Goal: Task Accomplishment & Management: Manage account settings

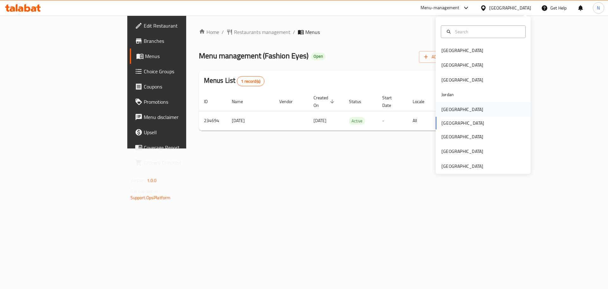
click at [453, 110] on div "[GEOGRAPHIC_DATA]" at bounding box center [463, 109] width 52 height 15
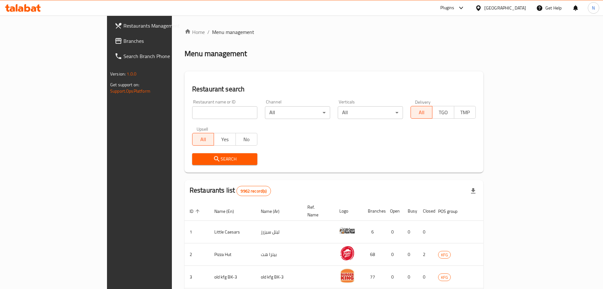
click at [124, 42] on span "Branches" at bounding box center [163, 41] width 79 height 8
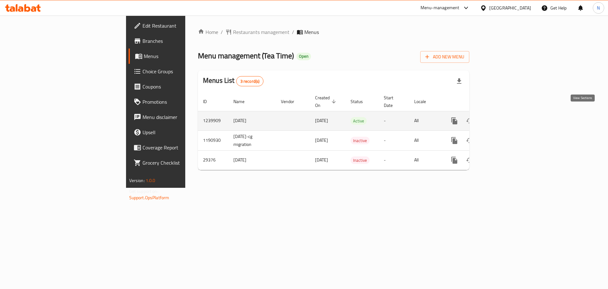
click at [503, 118] on icon "enhanced table" at bounding box center [500, 121] width 6 height 6
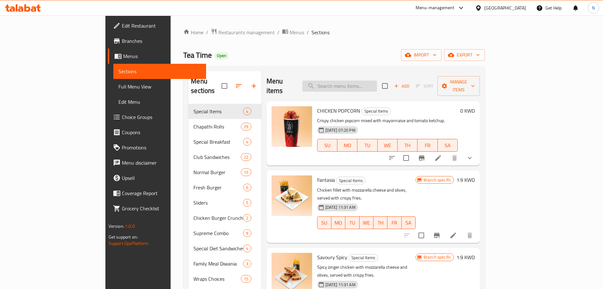
click at [377, 84] on input "search" at bounding box center [340, 85] width 75 height 11
paste input "Fire Rings Burger"
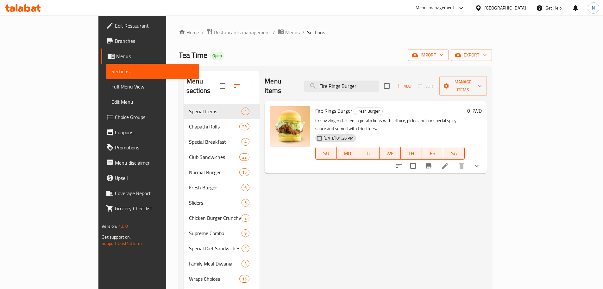
type input "Fire Rings Burger"
click at [454, 160] on li at bounding box center [446, 165] width 18 height 11
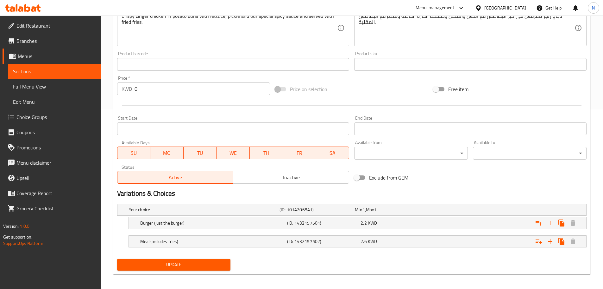
scroll to position [182, 0]
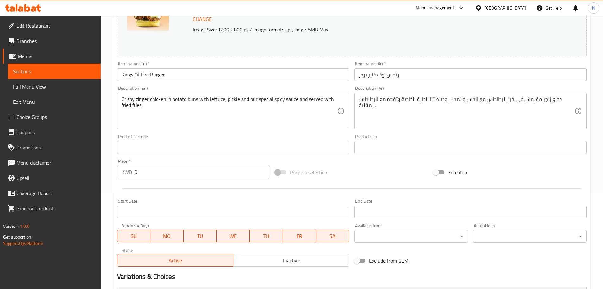
scroll to position [182, 0]
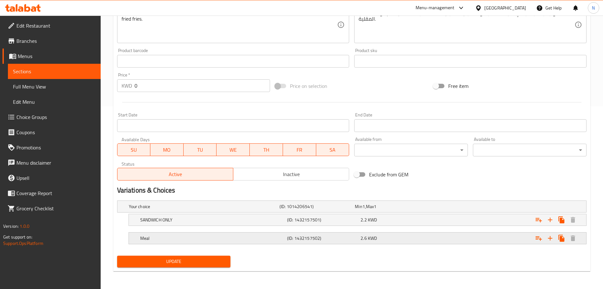
click at [305, 239] on h5 "(ID: 1432157502)" at bounding box center [322, 238] width 71 height 6
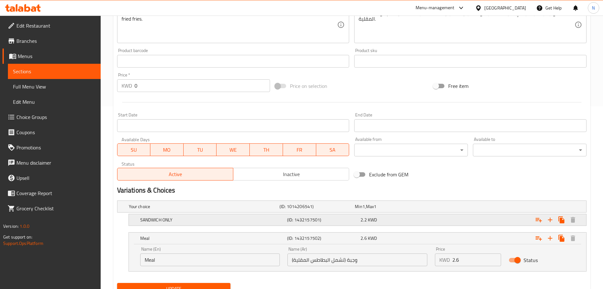
click at [309, 222] on h5 "(ID: 1432157501)" at bounding box center [322, 219] width 71 height 6
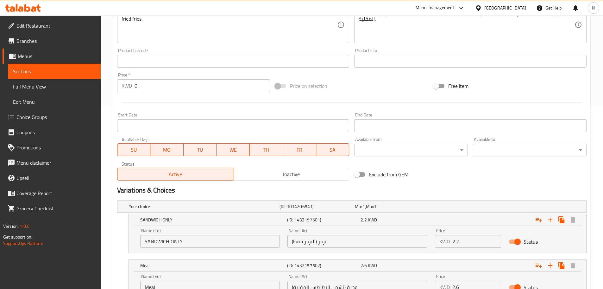
click at [251, 242] on input "SANDWICH ONLY" at bounding box center [210, 241] width 140 height 13
type input "Sandwich Only"
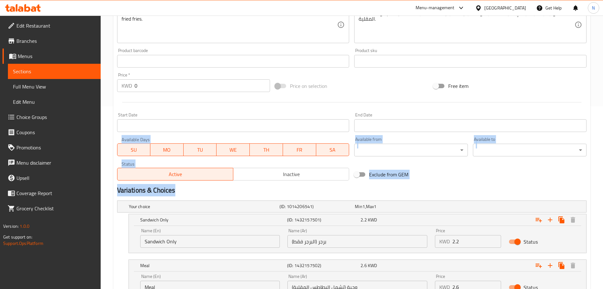
drag, startPoint x: 603, startPoint y: 130, endPoint x: 600, endPoint y: 195, distance: 65.0
click at [601, 195] on div "Home / Restaurants management / Menus / Sections / item / update Fresh Burger s…" at bounding box center [352, 88] width 503 height 510
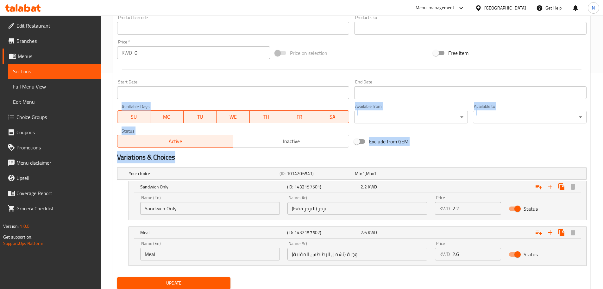
scroll to position [237, 0]
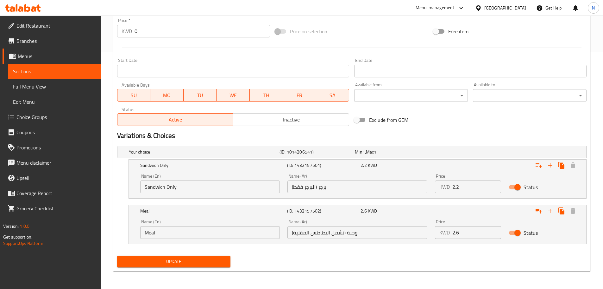
click at [233, 234] on input "Meal" at bounding box center [210, 232] width 140 height 13
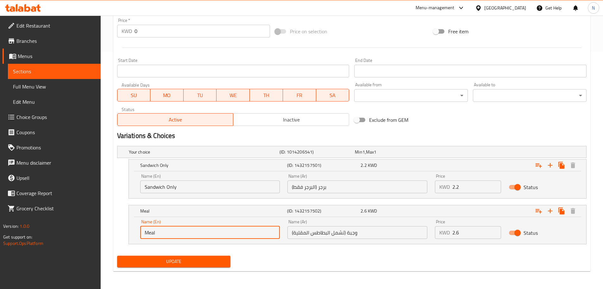
click at [233, 234] on input "Meal" at bounding box center [210, 232] width 140 height 13
click at [312, 230] on input "وجبة (تشمل البطاطس المقلية)" at bounding box center [358, 232] width 140 height 13
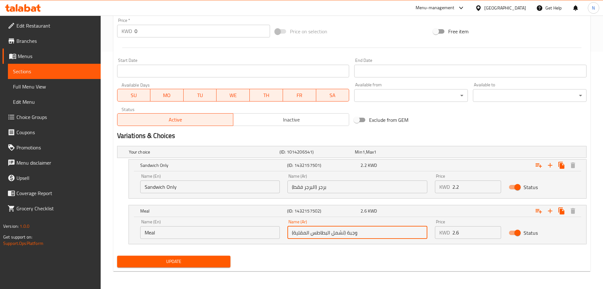
drag, startPoint x: 346, startPoint y: 233, endPoint x: 207, endPoint y: 236, distance: 138.8
click at [207, 236] on div "Name (En) Meal Name (En) Name (Ar) وجبة (تشمل البطاطس المقلية) Name (Ar) Price …" at bounding box center [358, 228] width 443 height 27
type input "وجبة"
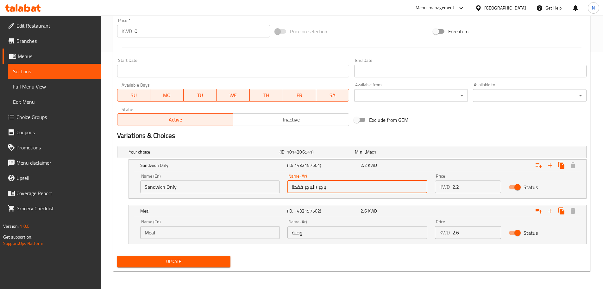
click at [311, 188] on input "برجر (البرجر فقط)" at bounding box center [358, 186] width 140 height 13
click at [332, 187] on input "برجر (البرجر فقط)" at bounding box center [358, 186] width 140 height 13
click at [314, 188] on input "سانوتش فقط" at bounding box center [358, 186] width 140 height 13
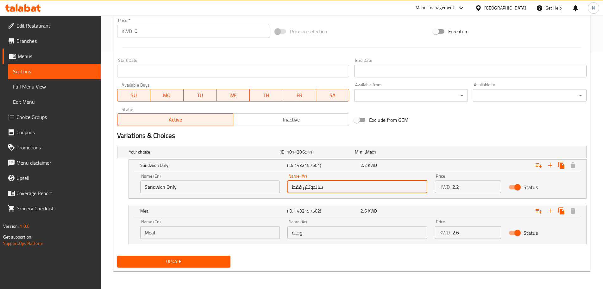
type input "ساندوتش فقط"
click at [187, 261] on span "Update" at bounding box center [174, 261] width 104 height 8
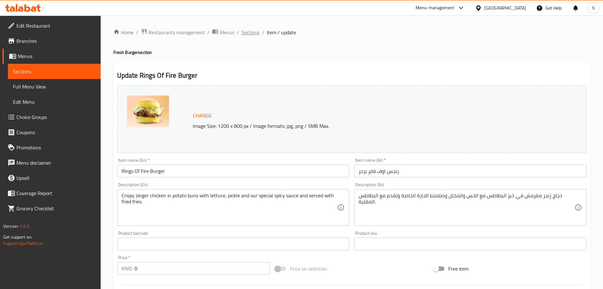
click at [252, 33] on span "Sections" at bounding box center [251, 33] width 18 height 8
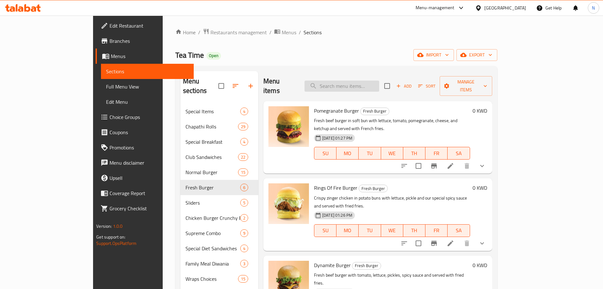
click at [371, 80] on input "search" at bounding box center [342, 85] width 75 height 11
paste input "Pomegranate Burger"
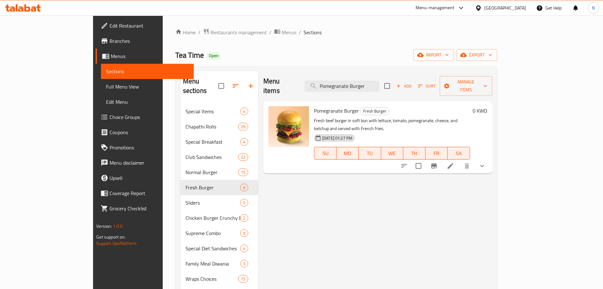
type input "Pomegranate Burger"
click at [455, 162] on icon at bounding box center [451, 166] width 8 height 8
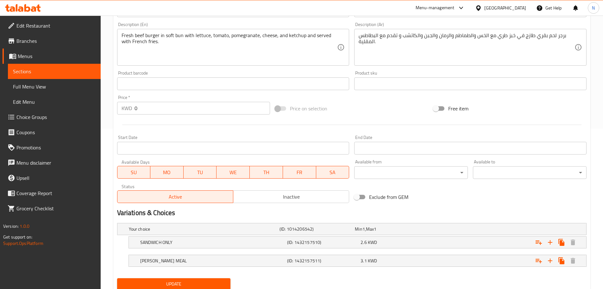
scroll to position [182, 0]
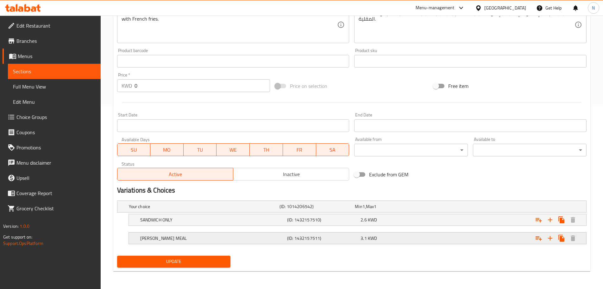
click at [329, 244] on div "RUMAN BURGER MEAL (ID: 1432157511) 3.1 KWD" at bounding box center [359, 238] width 441 height 14
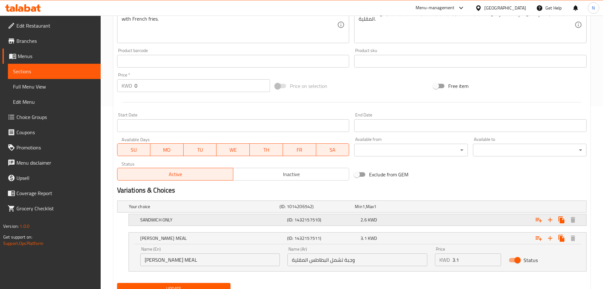
click at [330, 219] on h5 "(ID: 1432157510)" at bounding box center [322, 219] width 71 height 6
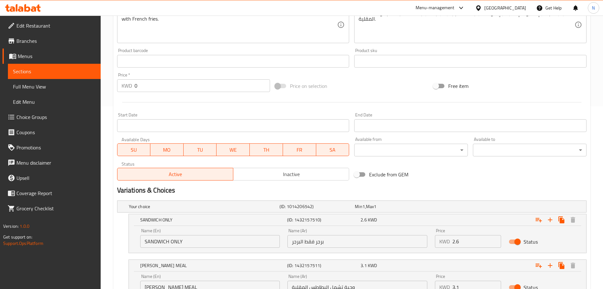
click at [264, 245] on input "SANDWICH ONLY" at bounding box center [210, 241] width 140 height 13
type input "Sandwich Only"
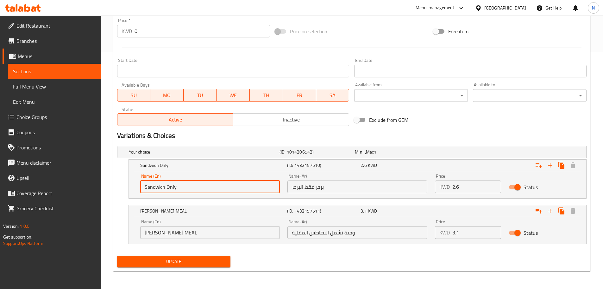
click at [214, 234] on input "RUMAN BURGER MEAL" at bounding box center [210, 232] width 140 height 13
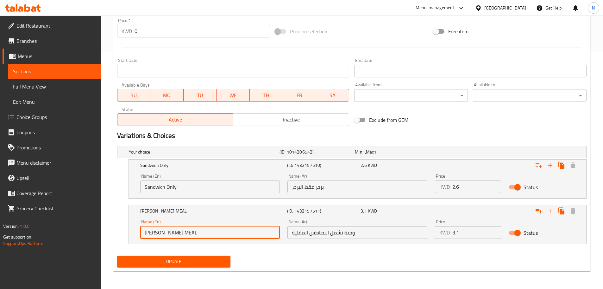
click at [214, 234] on input "RUMAN BURGER MEAL" at bounding box center [210, 232] width 140 height 13
type input "Ruman Burger Meal"
click at [336, 232] on input "وجبة تشمل البطاطس المقلية" at bounding box center [358, 232] width 140 height 13
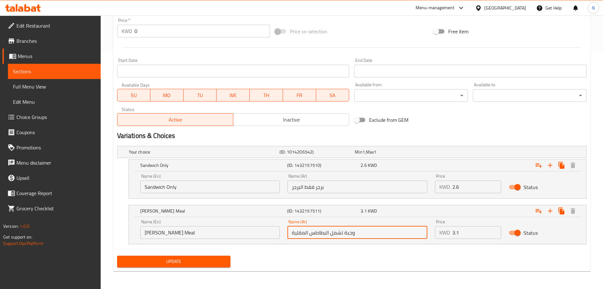
click at [336, 232] on input "وجبة تشمل البطاطس المقلية" at bounding box center [358, 232] width 140 height 13
click at [305, 234] on input "وجبة برر رمان" at bounding box center [358, 232] width 140 height 13
type input "وجبة برجر رمان"
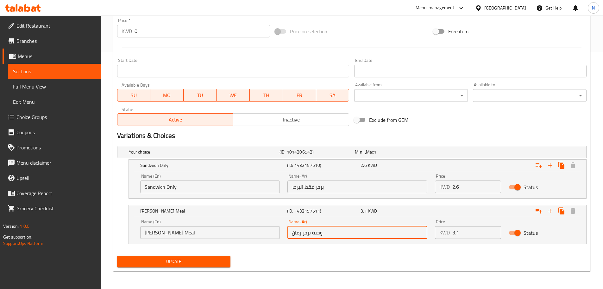
click at [307, 184] on input "برجر فقط البرجر" at bounding box center [358, 186] width 140 height 13
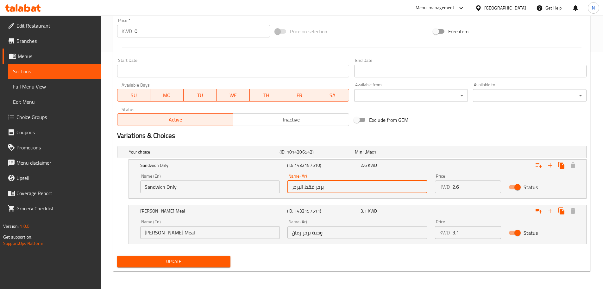
click at [307, 184] on input "برجر فقط البرجر" at bounding box center [358, 186] width 140 height 13
type input "ساندوتش فقط"
click at [176, 260] on span "Update" at bounding box center [174, 261] width 104 height 8
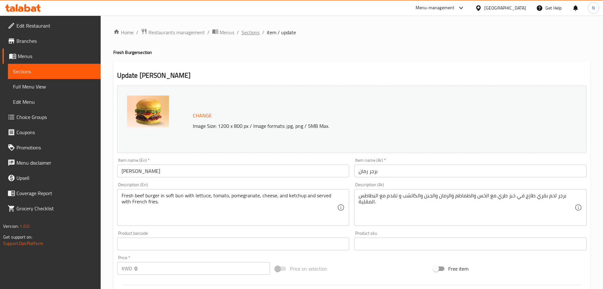
click at [247, 32] on span "Sections" at bounding box center [251, 33] width 18 height 8
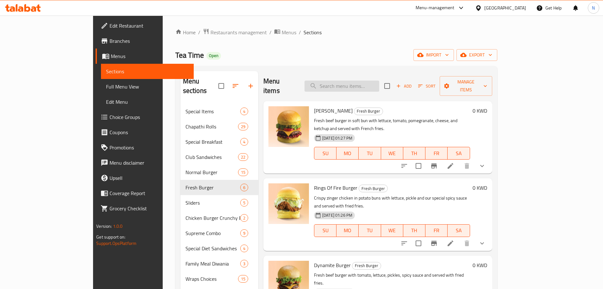
click at [356, 81] on input "search" at bounding box center [342, 85] width 75 height 11
paste input "Dynamite Burger"
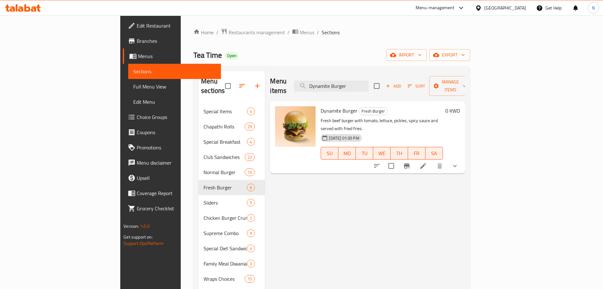
type input "Dynamite Burger"
click at [432, 160] on li at bounding box center [424, 165] width 18 height 11
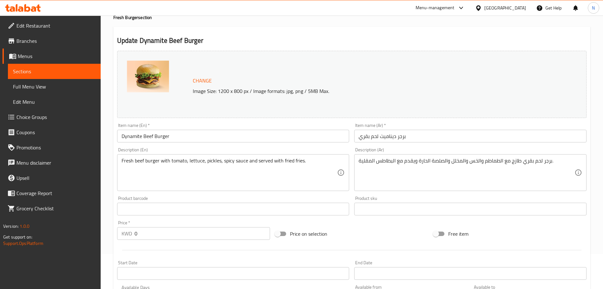
scroll to position [182, 0]
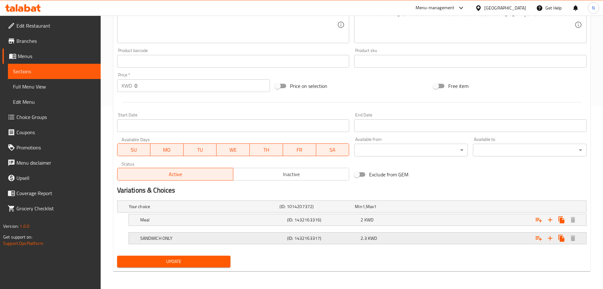
click at [290, 241] on h5 "(ID: 1432163317)" at bounding box center [322, 238] width 71 height 6
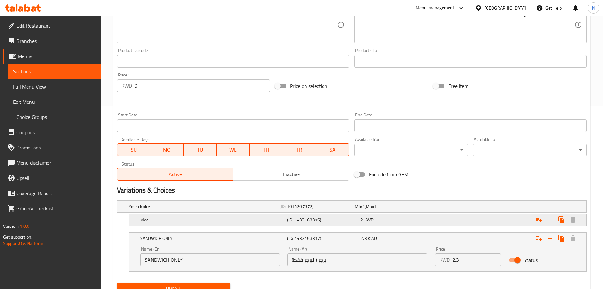
click at [291, 217] on h5 "(ID: 1432163316)" at bounding box center [322, 219] width 71 height 6
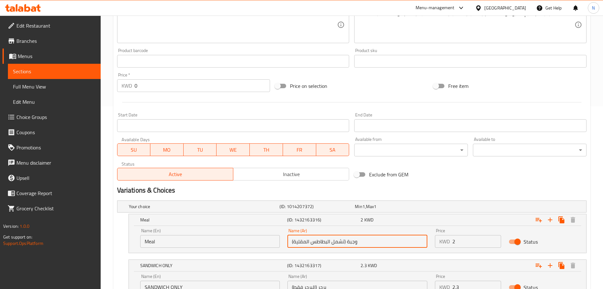
click at [310, 241] on input "وجبة (تشمل البطاطس المقلية)" at bounding box center [358, 241] width 140 height 13
drag, startPoint x: 346, startPoint y: 241, endPoint x: 132, endPoint y: 255, distance: 214.6
click at [132, 255] on div "Your choice (ID: 1014207372) Min 1 , Max 1 Name (En) Your choice Name (En) Name…" at bounding box center [352, 253] width 475 height 110
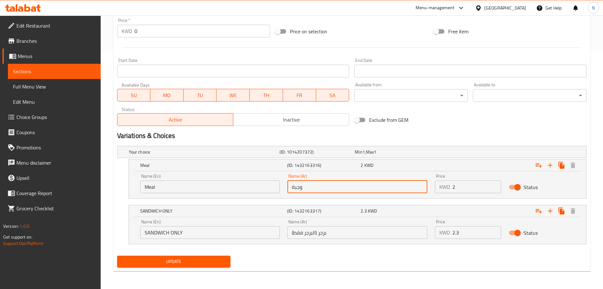
type input "وجبة"
click at [313, 235] on input "برجر (البرجر فقط)" at bounding box center [358, 232] width 140 height 13
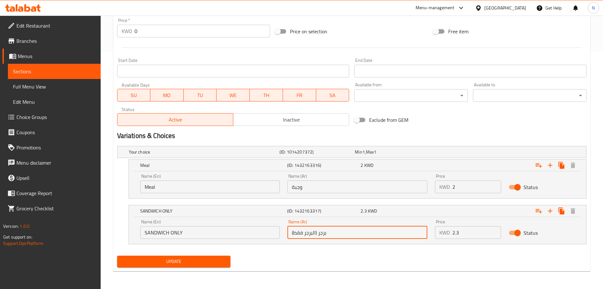
click at [313, 235] on input "برجر (البرجر فقط)" at bounding box center [358, 232] width 140 height 13
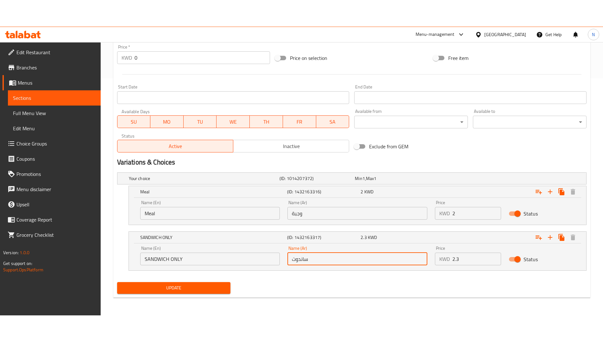
scroll to position [183, 0]
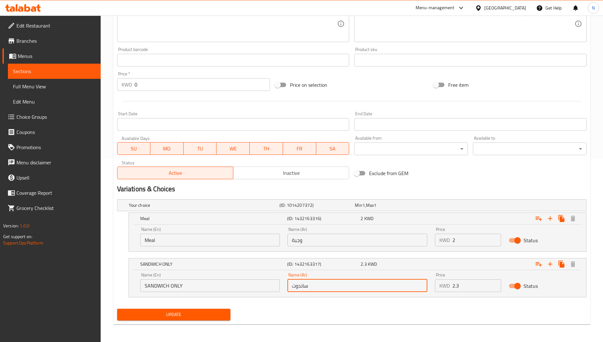
click at [352, 9] on div "Menu-management Kuwait Get Help N" at bounding box center [301, 7] width 603 height 15
click at [342, 7] on div "Menu-management Kuwait Get Help N" at bounding box center [301, 7] width 603 height 15
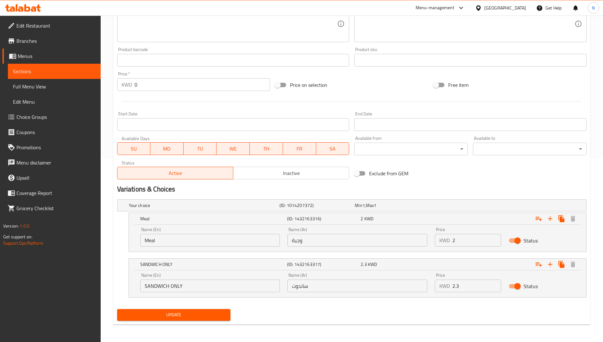
click at [556, 168] on div "Change Image Size: 1200 x 800 px / Image formats: jpg, png / 5MB Max. Item name…" at bounding box center [352, 41] width 475 height 282
click at [557, 168] on div "Change Image Size: 1200 x 800 px / Image formats: jpg, png / 5MB Max. Item name…" at bounding box center [352, 41] width 475 height 282
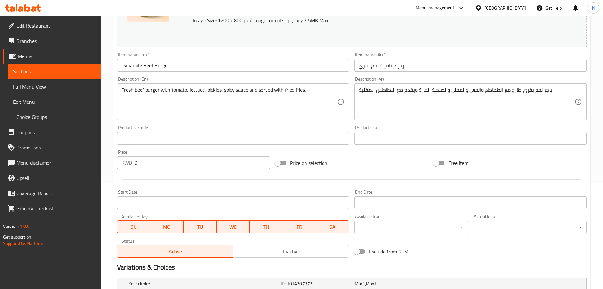
scroll to position [237, 0]
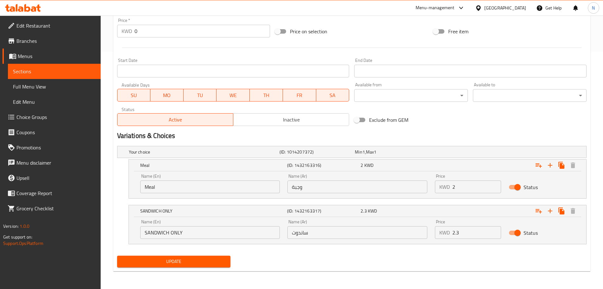
click at [321, 227] on input "ساندوت" at bounding box center [358, 232] width 140 height 13
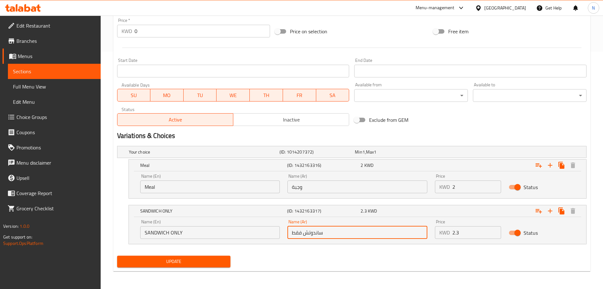
type input "ساندوتش فقط"
click at [219, 230] on input "SANDWICH ONLY" at bounding box center [210, 232] width 140 height 13
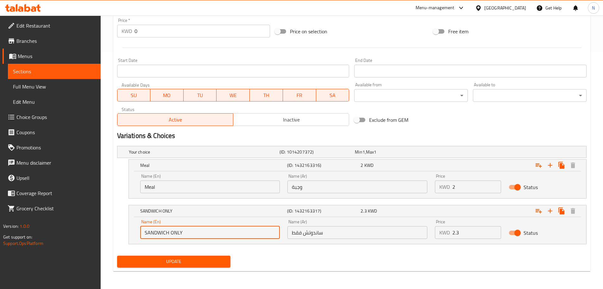
click at [219, 230] on input "SANDWICH ONLY" at bounding box center [210, 232] width 140 height 13
type input "Sandwich Only"
click at [182, 260] on span "Update" at bounding box center [174, 261] width 104 height 8
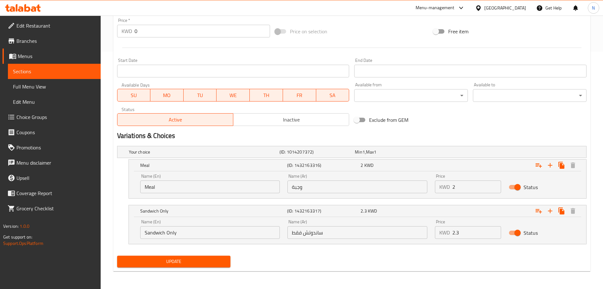
click at [517, 10] on div "[GEOGRAPHIC_DATA]" at bounding box center [506, 7] width 42 height 7
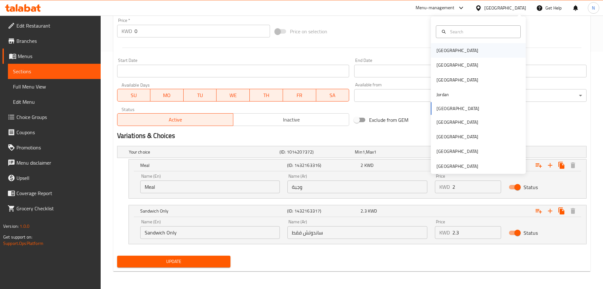
click at [442, 48] on div "[GEOGRAPHIC_DATA]" at bounding box center [458, 50] width 42 height 7
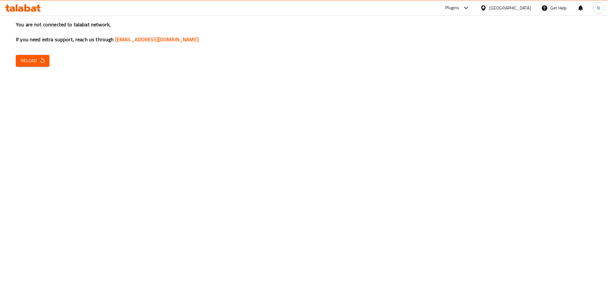
click at [42, 60] on icon "button" at bounding box center [42, 60] width 4 height 5
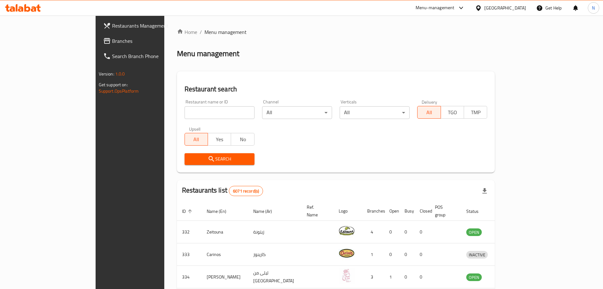
click at [112, 43] on span "Branches" at bounding box center [151, 41] width 79 height 8
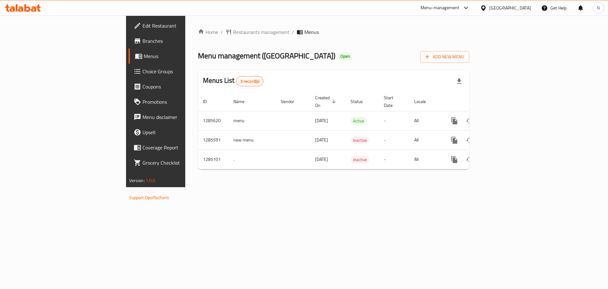
click at [529, 11] on div "[GEOGRAPHIC_DATA]" at bounding box center [510, 7] width 42 height 7
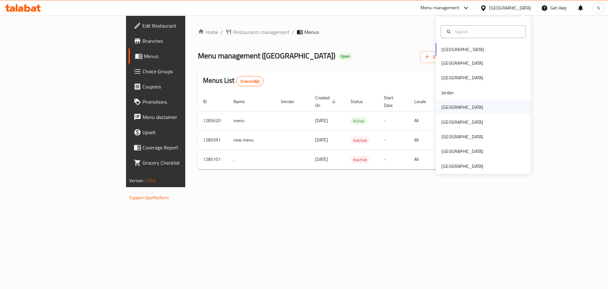
click at [443, 107] on div "[GEOGRAPHIC_DATA]" at bounding box center [463, 107] width 42 height 7
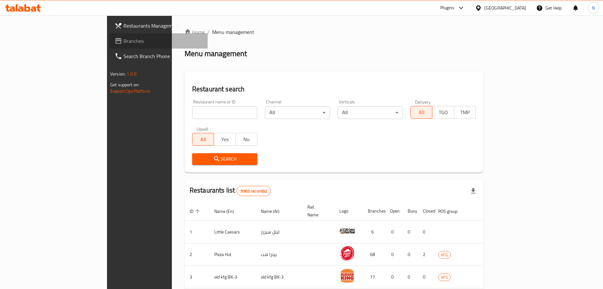
click at [124, 41] on span "Branches" at bounding box center [163, 41] width 79 height 8
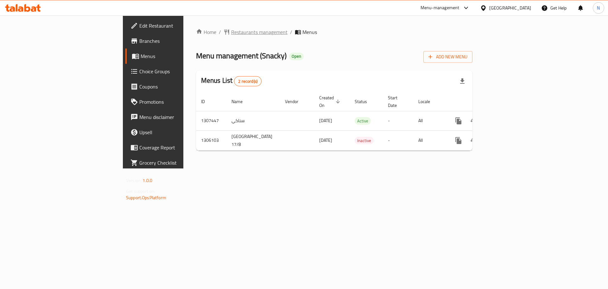
click at [231, 29] on span "Restaurants management" at bounding box center [259, 32] width 56 height 8
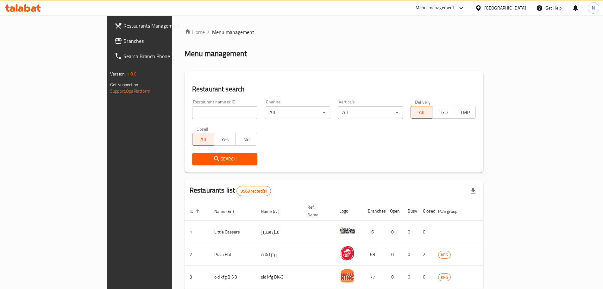
click at [124, 40] on span "Branches" at bounding box center [163, 41] width 79 height 8
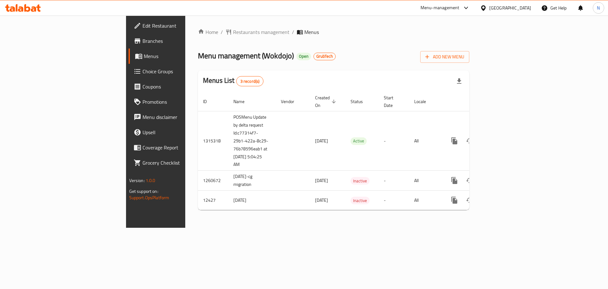
click at [518, 8] on div "[GEOGRAPHIC_DATA]" at bounding box center [510, 7] width 42 height 7
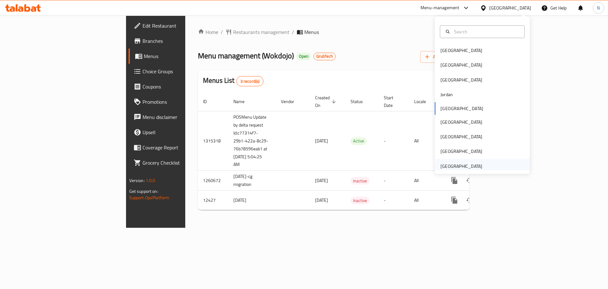
click at [457, 165] on div "United Arab Emirates" at bounding box center [462, 166] width 42 height 7
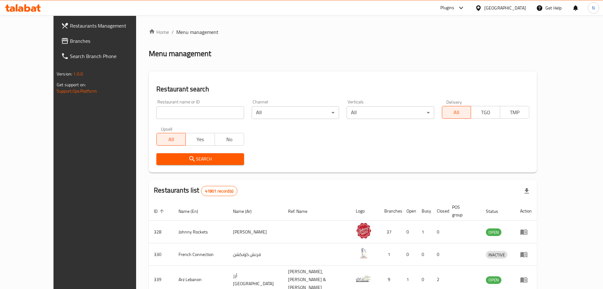
click at [70, 39] on span "Branches" at bounding box center [109, 41] width 79 height 8
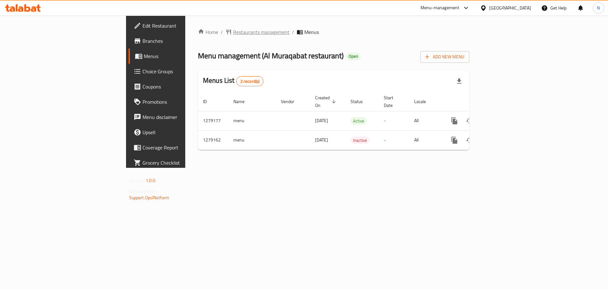
click at [233, 32] on span "Restaurants management" at bounding box center [261, 32] width 56 height 8
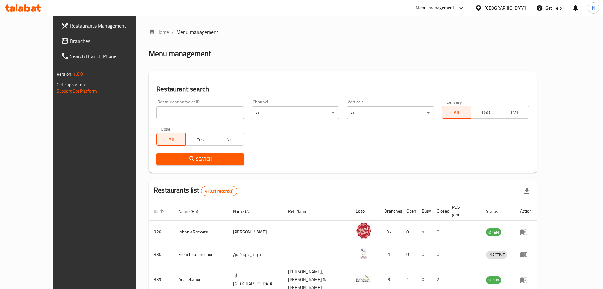
drag, startPoint x: 27, startPoint y: 39, endPoint x: 31, endPoint y: 41, distance: 4.1
click at [70, 39] on span "Branches" at bounding box center [109, 41] width 79 height 8
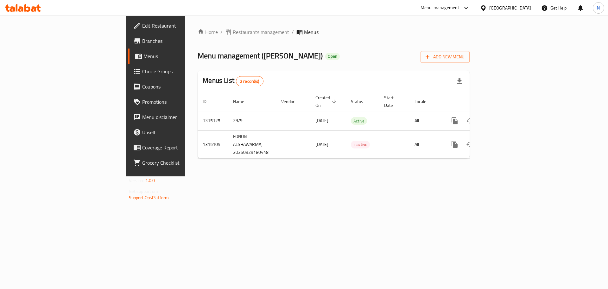
click at [520, 7] on div "[GEOGRAPHIC_DATA]" at bounding box center [510, 7] width 42 height 7
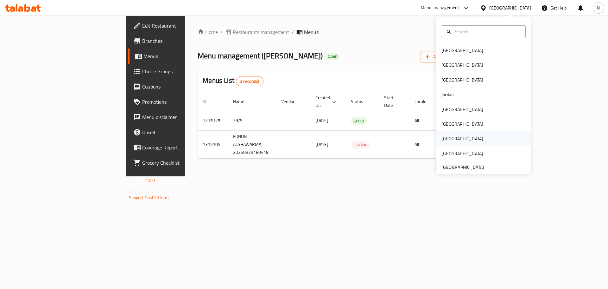
click at [451, 139] on div "Qatar" at bounding box center [463, 138] width 52 height 15
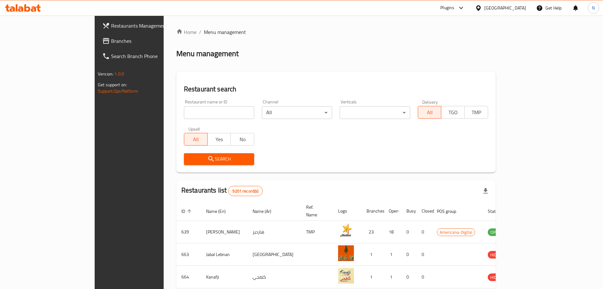
click at [111, 41] on span "Branches" at bounding box center [150, 41] width 79 height 8
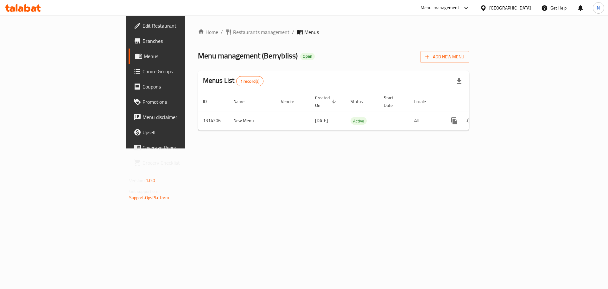
click at [489, 8] on div at bounding box center [484, 7] width 9 height 7
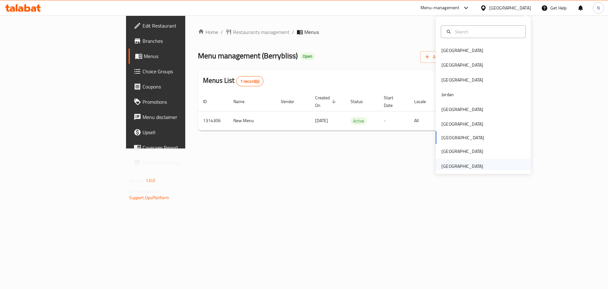
click at [450, 168] on div "[GEOGRAPHIC_DATA]" at bounding box center [463, 166] width 42 height 7
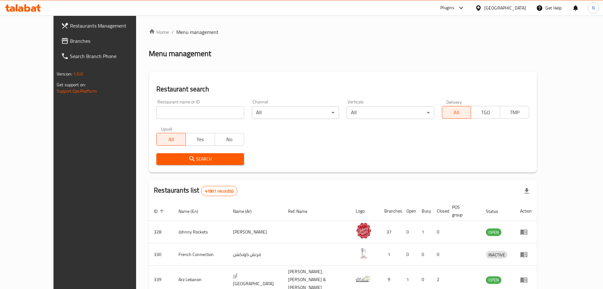
click at [70, 40] on span "Branches" at bounding box center [109, 41] width 79 height 8
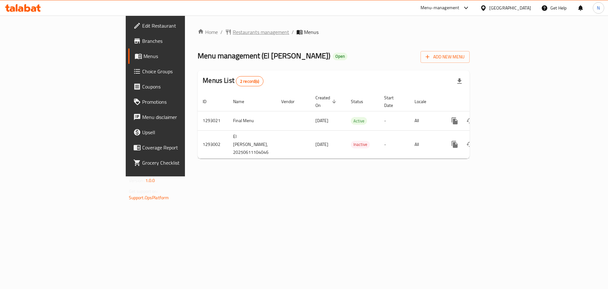
click at [225, 31] on icon "breadcrumb" at bounding box center [228, 32] width 6 height 6
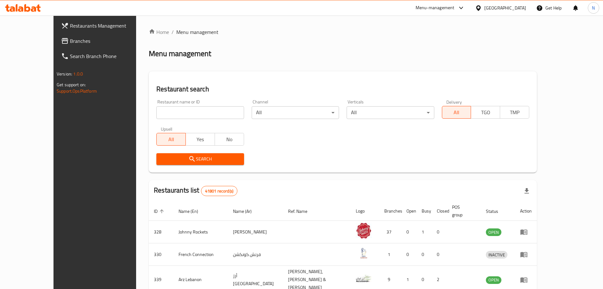
click at [70, 38] on span "Branches" at bounding box center [109, 41] width 79 height 8
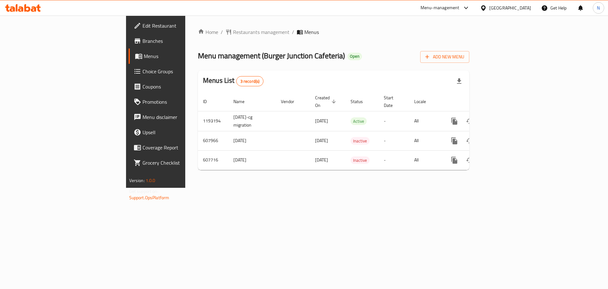
click at [524, 11] on div "[GEOGRAPHIC_DATA]" at bounding box center [510, 7] width 42 height 7
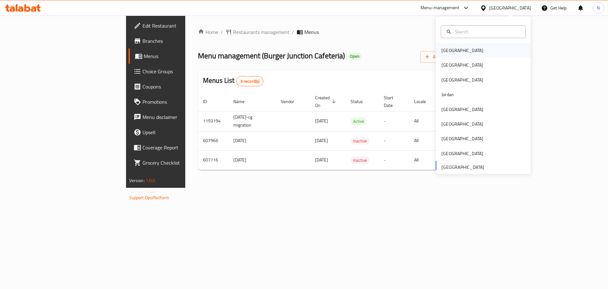
click at [453, 52] on div "[GEOGRAPHIC_DATA]" at bounding box center [463, 50] width 52 height 15
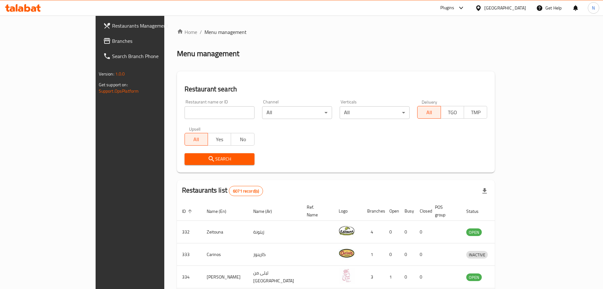
click at [112, 42] on span "Branches" at bounding box center [151, 41] width 79 height 8
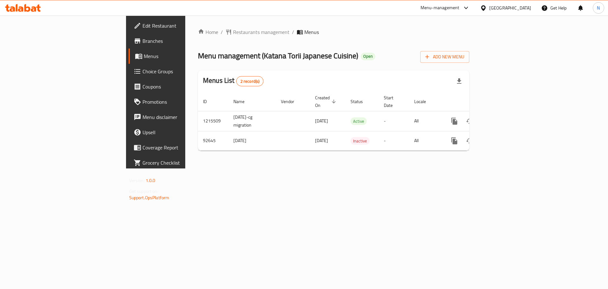
click at [519, 9] on div "Bahrain" at bounding box center [510, 7] width 42 height 7
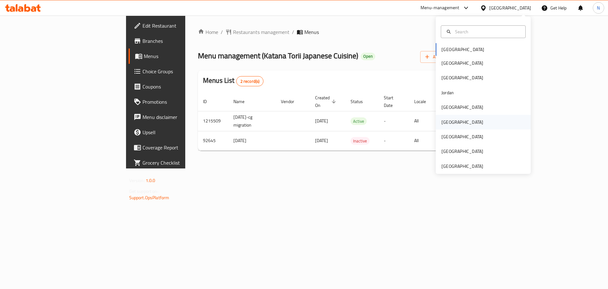
click at [449, 126] on div "Oman" at bounding box center [463, 122] width 52 height 15
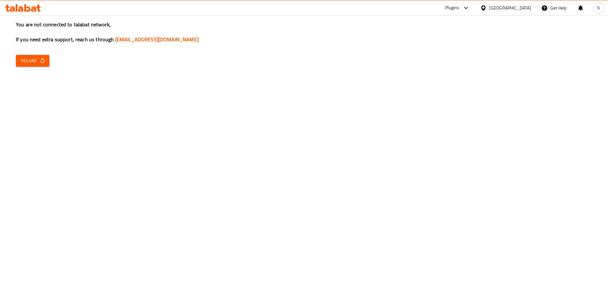
click at [30, 64] on span "Reload" at bounding box center [32, 61] width 23 height 8
click at [35, 65] on button "Reload" at bounding box center [33, 61] width 34 height 12
click at [30, 59] on span "Reload" at bounding box center [32, 61] width 23 height 8
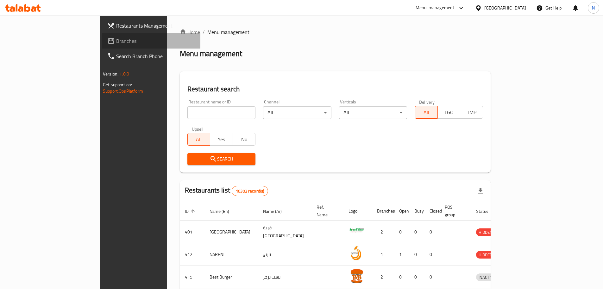
click at [116, 43] on span "Branches" at bounding box center [155, 41] width 79 height 8
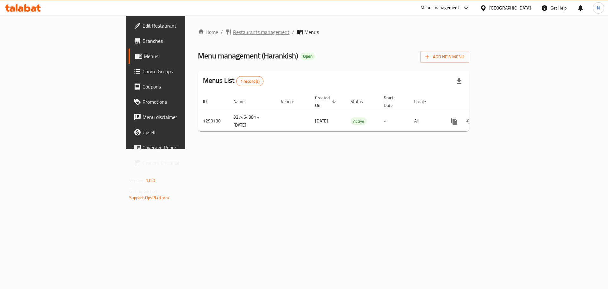
click at [233, 33] on span "Restaurants management" at bounding box center [261, 32] width 56 height 8
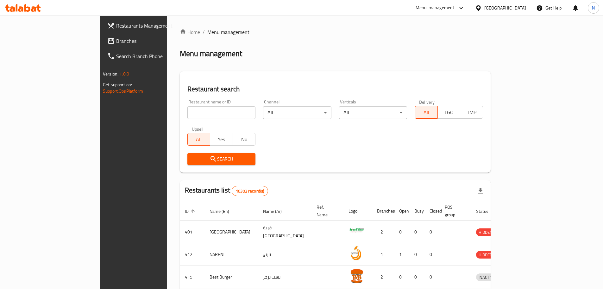
click at [116, 42] on span "Branches" at bounding box center [155, 41] width 79 height 8
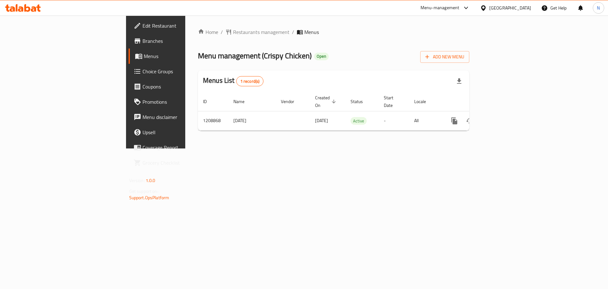
click at [487, 10] on icon at bounding box center [483, 8] width 7 height 7
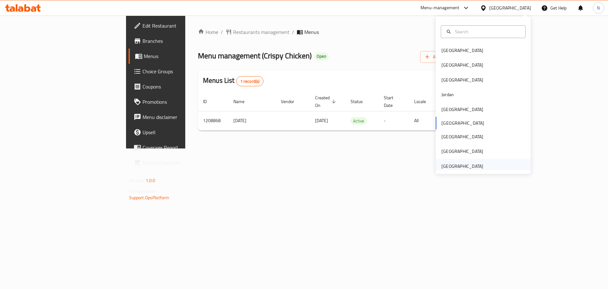
click at [459, 168] on div "[GEOGRAPHIC_DATA]" at bounding box center [463, 166] width 42 height 7
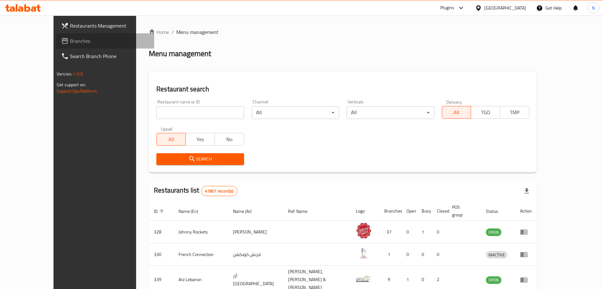
click at [70, 43] on span "Branches" at bounding box center [109, 41] width 79 height 8
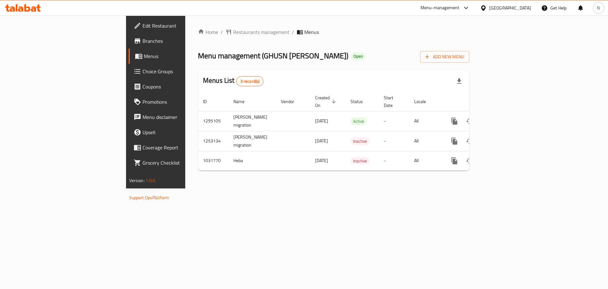
click at [501, 8] on div "[GEOGRAPHIC_DATA]" at bounding box center [510, 7] width 42 height 7
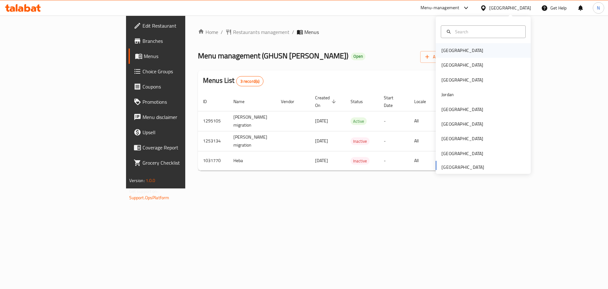
click at [445, 49] on div "[GEOGRAPHIC_DATA]" at bounding box center [463, 50] width 42 height 7
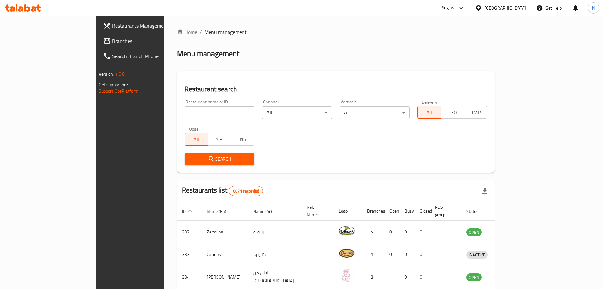
click at [98, 47] on link "Branches" at bounding box center [147, 40] width 98 height 15
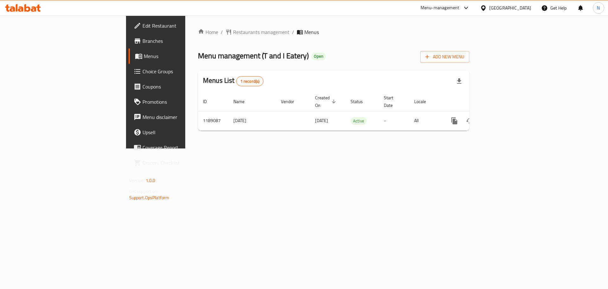
click at [530, 10] on div "[GEOGRAPHIC_DATA]" at bounding box center [510, 7] width 42 height 7
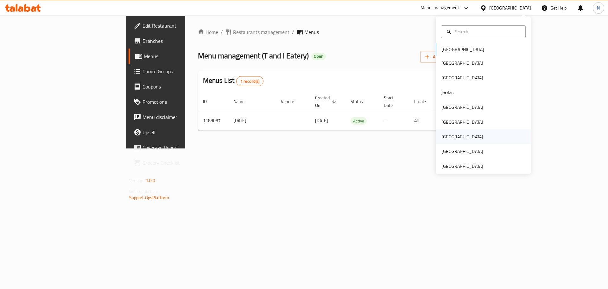
click at [445, 134] on div "[GEOGRAPHIC_DATA]" at bounding box center [463, 136] width 42 height 7
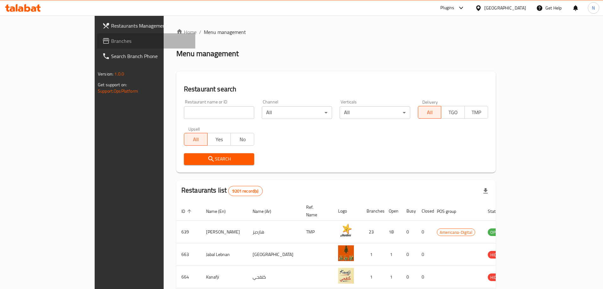
click at [97, 36] on link "Branches" at bounding box center [146, 40] width 98 height 15
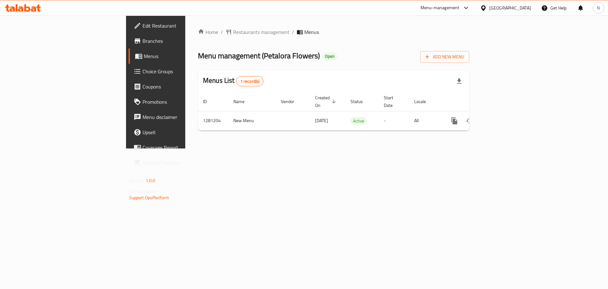
click at [525, 10] on div "[GEOGRAPHIC_DATA]" at bounding box center [510, 7] width 42 height 7
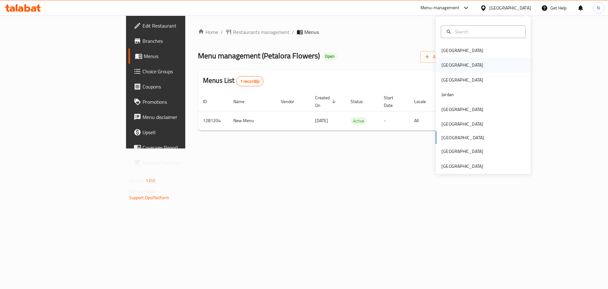
click at [443, 68] on div "[GEOGRAPHIC_DATA]" at bounding box center [463, 64] width 42 height 7
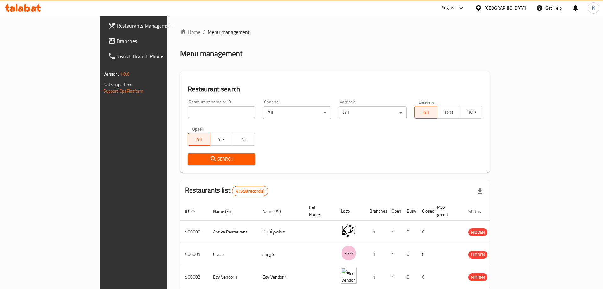
click at [117, 39] on span "Branches" at bounding box center [156, 41] width 79 height 8
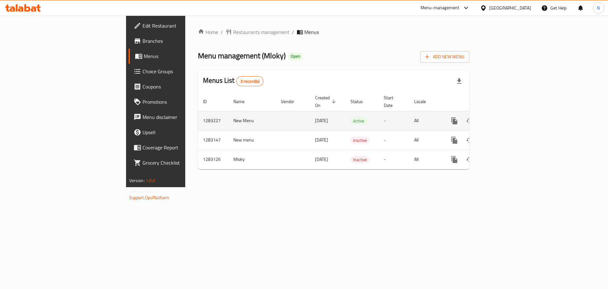
click at [504, 117] on icon "enhanced table" at bounding box center [500, 121] width 8 height 8
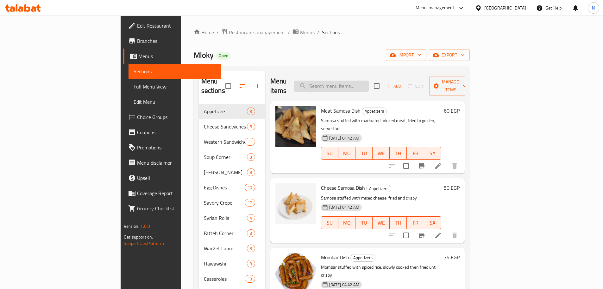
click at [350, 85] on input "search" at bounding box center [331, 85] width 75 height 11
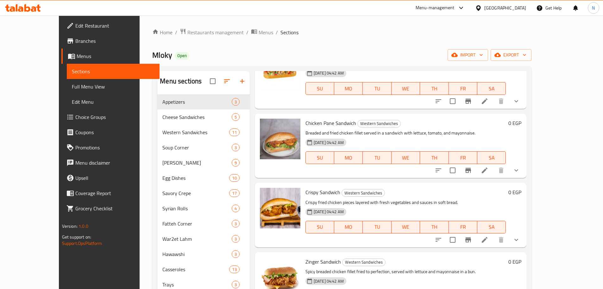
scroll to position [161, 0]
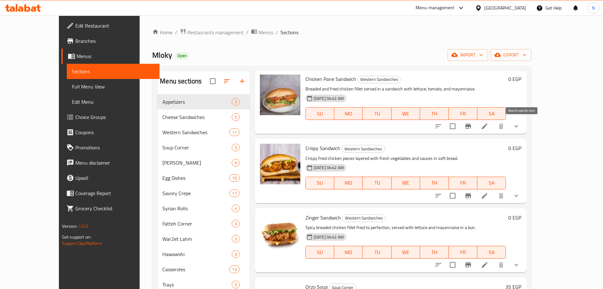
type input "chi"
click at [472, 127] on icon "Branch-specific-item" at bounding box center [469, 126] width 8 height 8
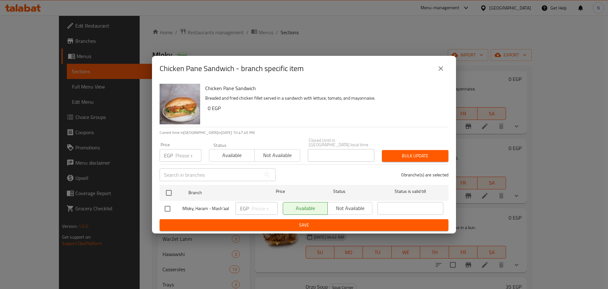
click at [440, 69] on icon "close" at bounding box center [441, 69] width 8 height 8
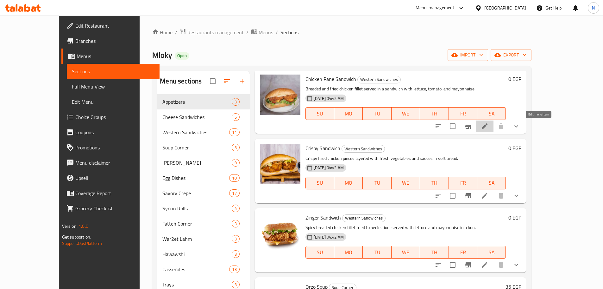
click at [488, 124] on icon at bounding box center [485, 126] width 6 height 6
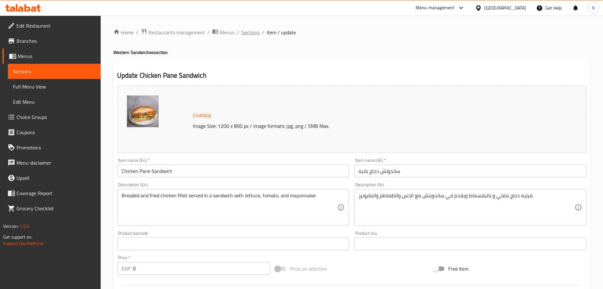
click at [255, 33] on span "Sections" at bounding box center [251, 33] width 18 height 8
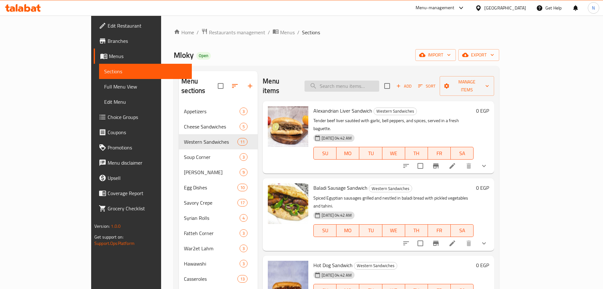
click at [374, 83] on input "search" at bounding box center [342, 85] width 75 height 11
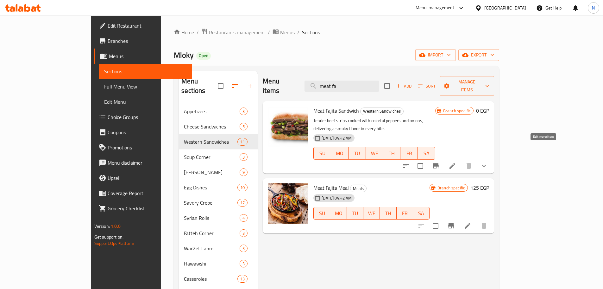
type input "meat fa"
click at [456, 162] on icon at bounding box center [453, 166] width 8 height 8
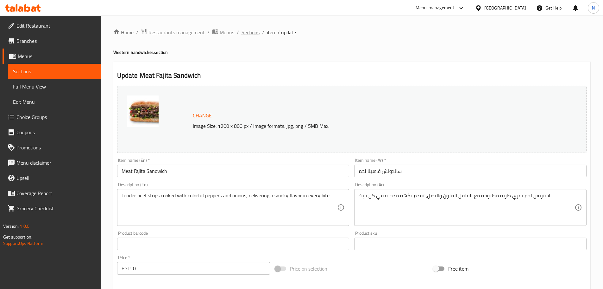
click at [253, 31] on span "Sections" at bounding box center [251, 33] width 18 height 8
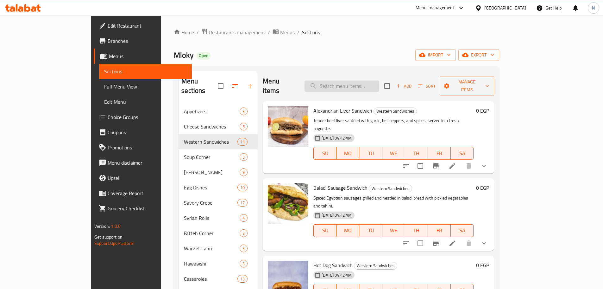
click at [377, 85] on input "search" at bounding box center [342, 85] width 75 height 11
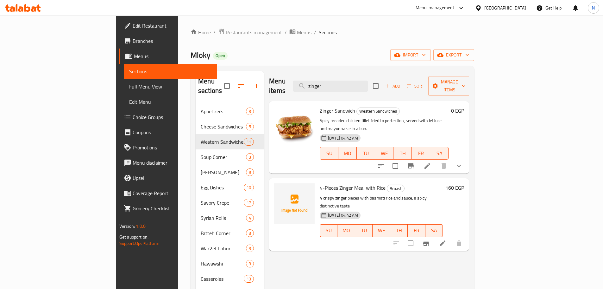
type input "zinger"
click at [437, 160] on li at bounding box center [428, 165] width 18 height 11
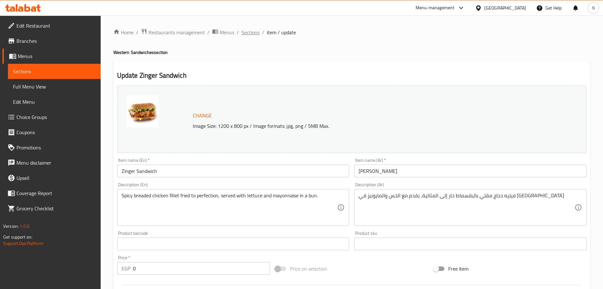
click at [255, 31] on span "Sections" at bounding box center [251, 33] width 18 height 8
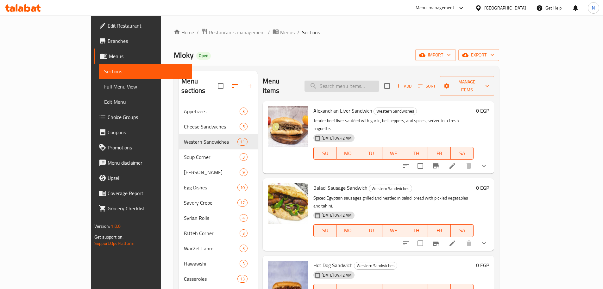
click at [358, 82] on input "search" at bounding box center [342, 85] width 75 height 11
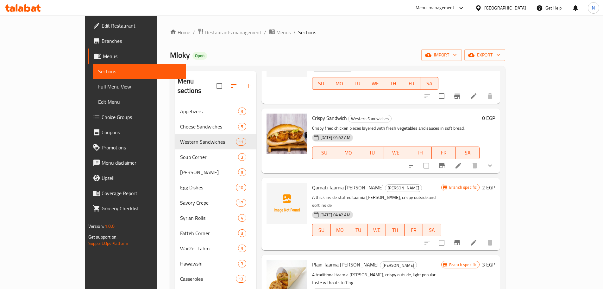
scroll to position [197, 0]
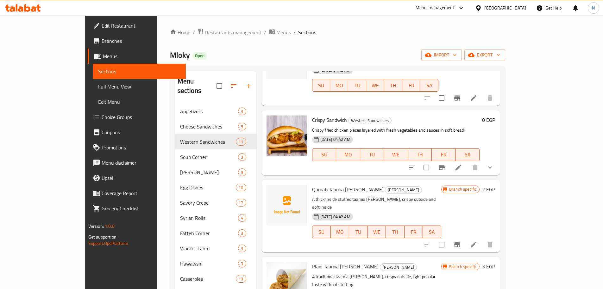
type input "cri"
click at [463, 163] on icon at bounding box center [459, 167] width 8 height 8
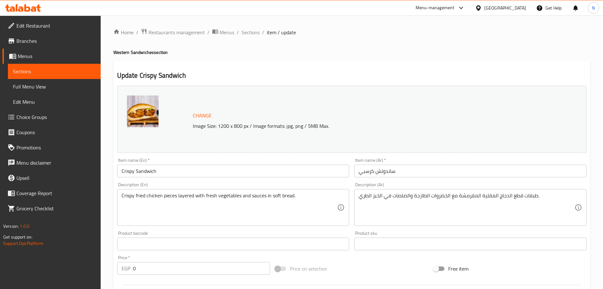
click at [261, 34] on ol "Home / Restaurants management / Menus / Sections / item / update" at bounding box center [351, 32] width 477 height 8
click at [252, 35] on span "Sections" at bounding box center [251, 33] width 18 height 8
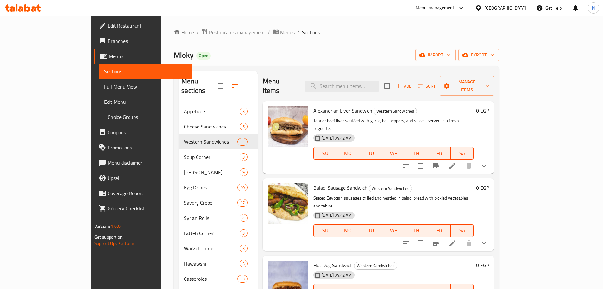
click at [485, 7] on div at bounding box center [479, 7] width 9 height 7
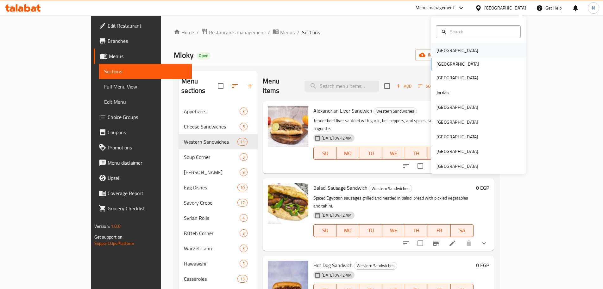
click at [445, 50] on div "Bahrain" at bounding box center [458, 50] width 42 height 7
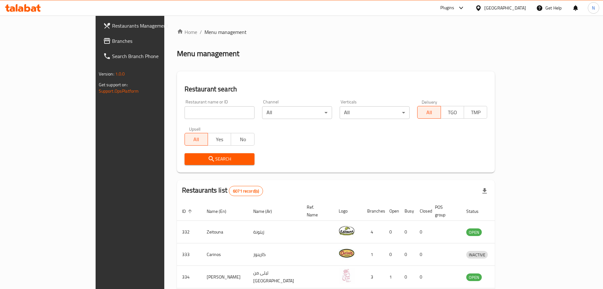
click at [112, 43] on span "Branches" at bounding box center [151, 41] width 79 height 8
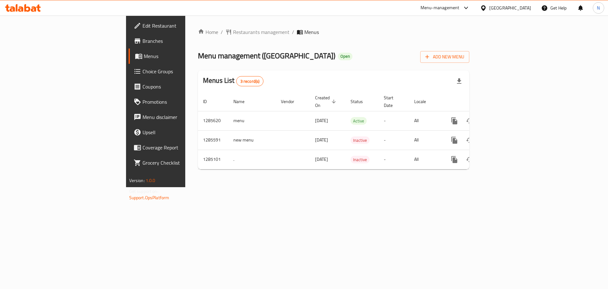
click at [519, 11] on div "[GEOGRAPHIC_DATA]" at bounding box center [510, 7] width 42 height 7
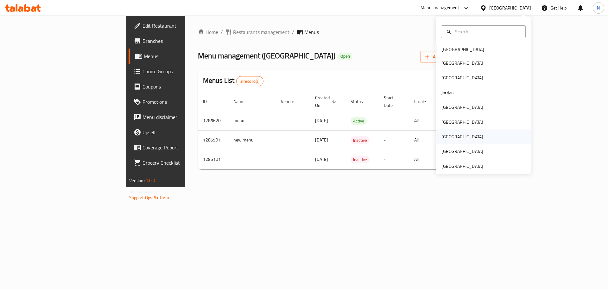
click at [454, 133] on div "[GEOGRAPHIC_DATA]" at bounding box center [483, 136] width 95 height 15
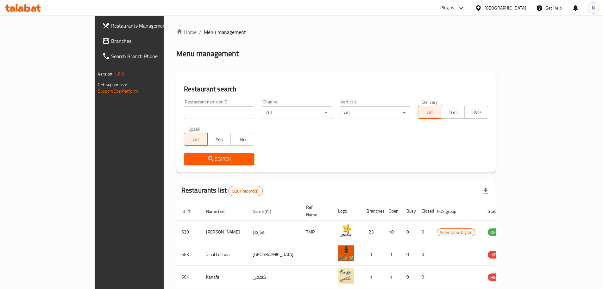
click at [111, 41] on span "Branches" at bounding box center [150, 41] width 79 height 8
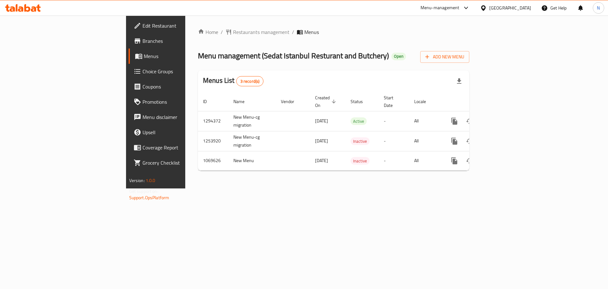
click at [530, 7] on div "Qatar" at bounding box center [510, 7] width 42 height 7
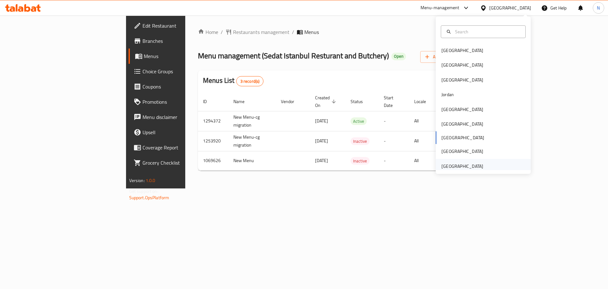
click at [470, 163] on div "[GEOGRAPHIC_DATA]" at bounding box center [463, 166] width 42 height 7
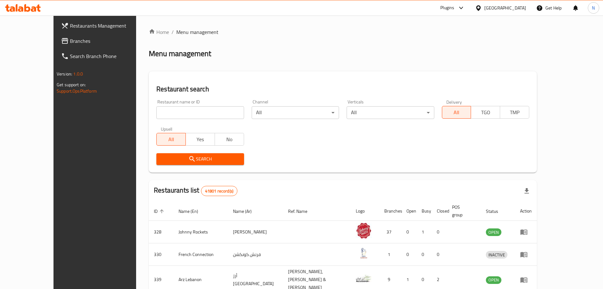
click at [70, 41] on span "Branches" at bounding box center [109, 41] width 79 height 8
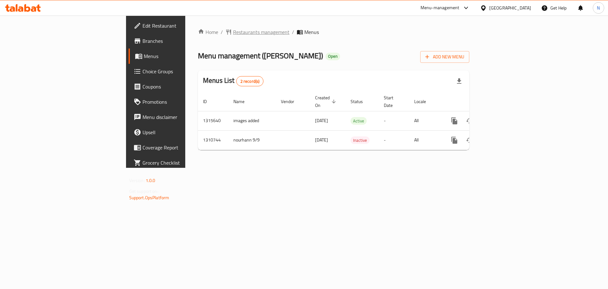
click at [233, 34] on span "Restaurants management" at bounding box center [261, 32] width 56 height 8
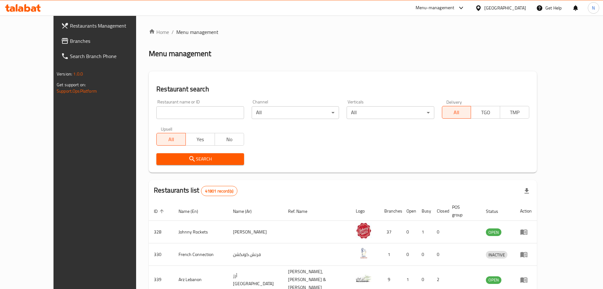
click at [70, 42] on span "Branches" at bounding box center [109, 41] width 79 height 8
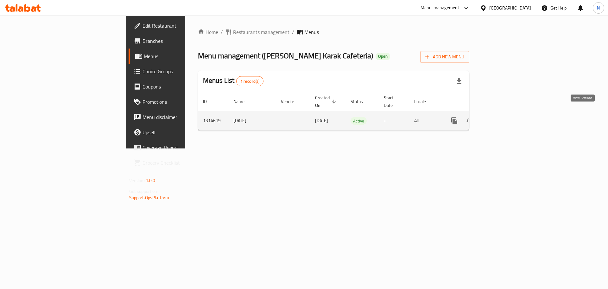
click at [504, 117] on icon "enhanced table" at bounding box center [500, 121] width 8 height 8
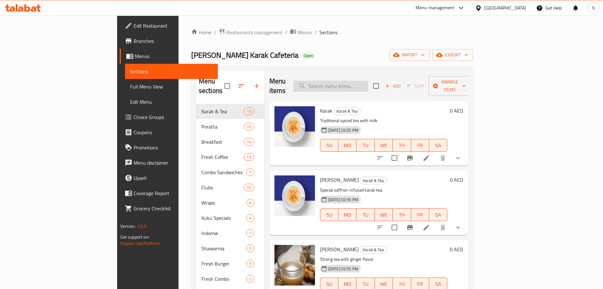
click at [368, 80] on input "search" at bounding box center [331, 85] width 75 height 11
paste input "Habbat Al Hamra"
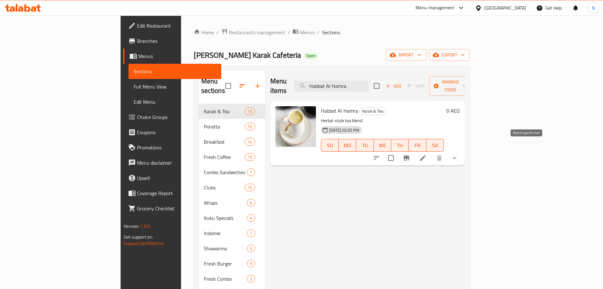
type input "Habbat Al Hamra"
click at [432, 152] on li at bounding box center [423, 157] width 18 height 11
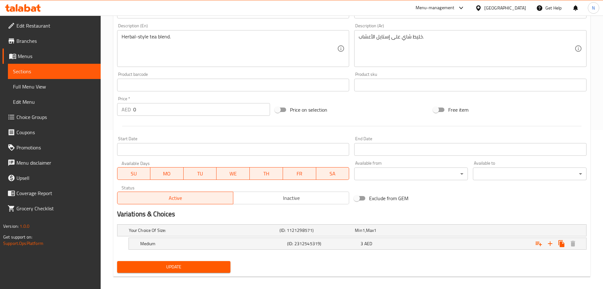
scroll to position [164, 0]
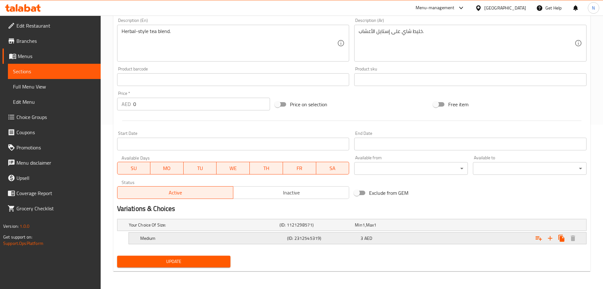
click at [311, 235] on h5 "(ID: 2312545319)" at bounding box center [322, 238] width 71 height 6
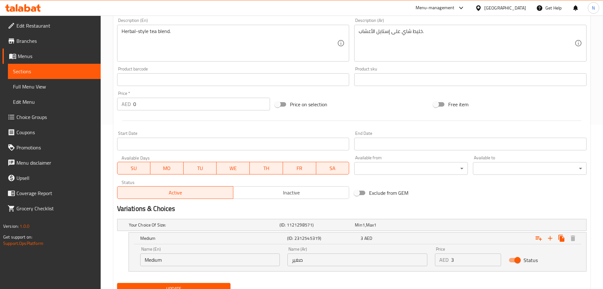
click at [298, 258] on input "صغير" at bounding box center [358, 259] width 140 height 13
click at [300, 258] on input "موس" at bounding box center [358, 259] width 140 height 13
type input "وسط"
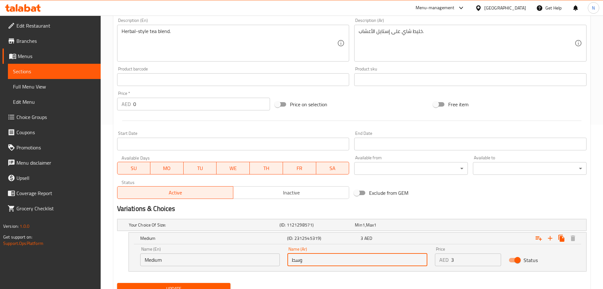
drag, startPoint x: 211, startPoint y: 284, endPoint x: 422, endPoint y: 88, distance: 287.6
click at [211, 284] on span "Update" at bounding box center [174, 288] width 104 height 8
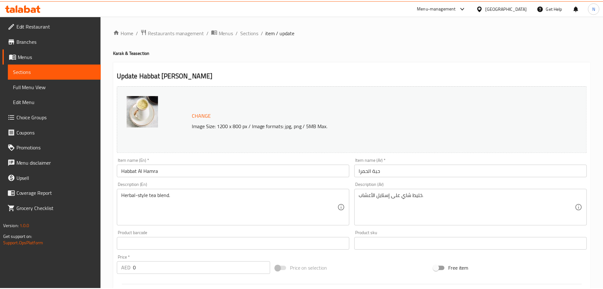
scroll to position [191, 0]
